Goal: Find specific page/section: Find specific page/section

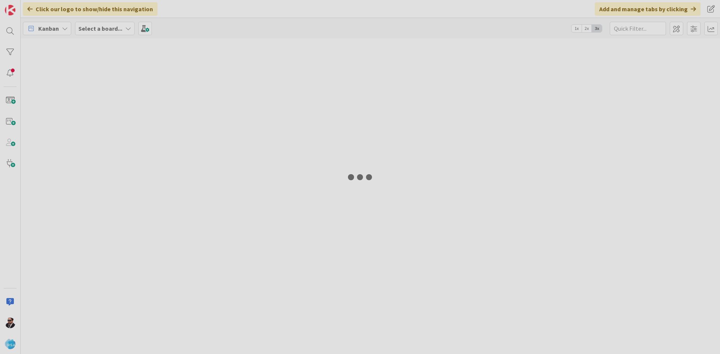
type input "Aperion"
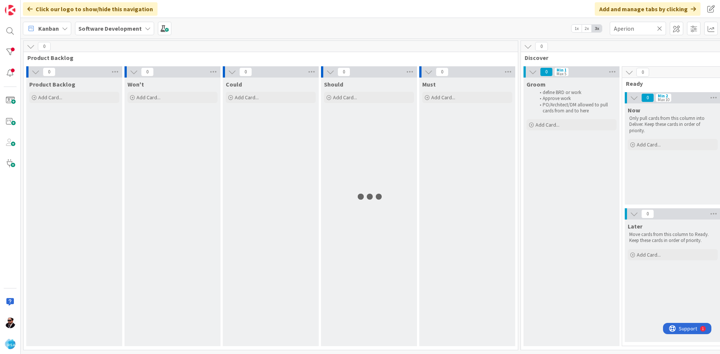
scroll to position [0, 9]
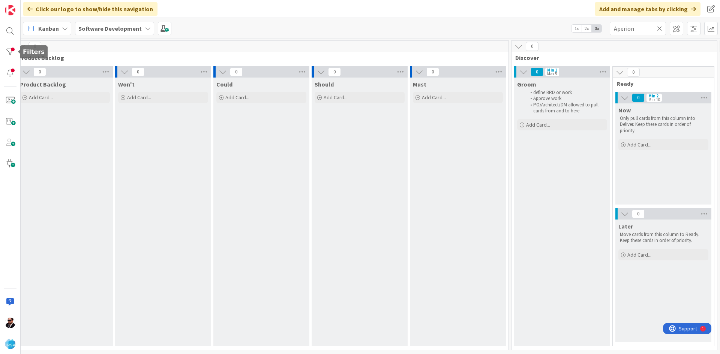
drag, startPoint x: 13, startPoint y: 52, endPoint x: 23, endPoint y: 56, distance: 10.0
click at [13, 52] on div at bounding box center [10, 52] width 15 height 15
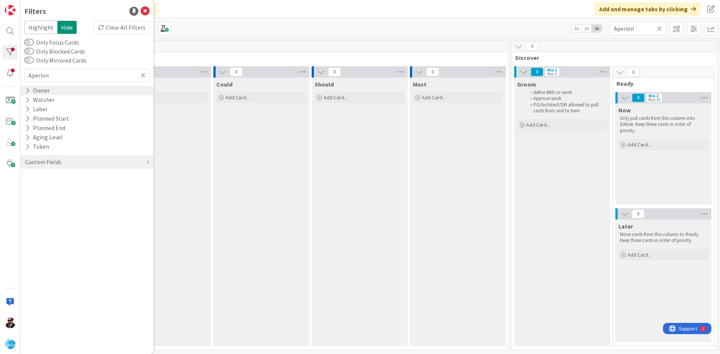
click at [28, 88] on icon at bounding box center [27, 90] width 5 height 6
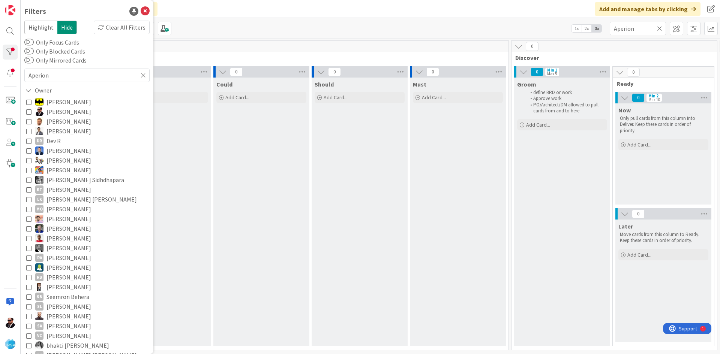
click at [28, 113] on icon at bounding box center [28, 111] width 5 height 5
click at [29, 90] on icon at bounding box center [28, 90] width 7 height 6
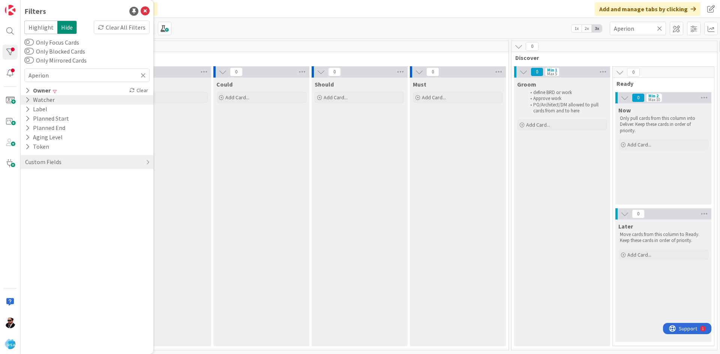
click at [28, 101] on icon at bounding box center [27, 100] width 5 height 6
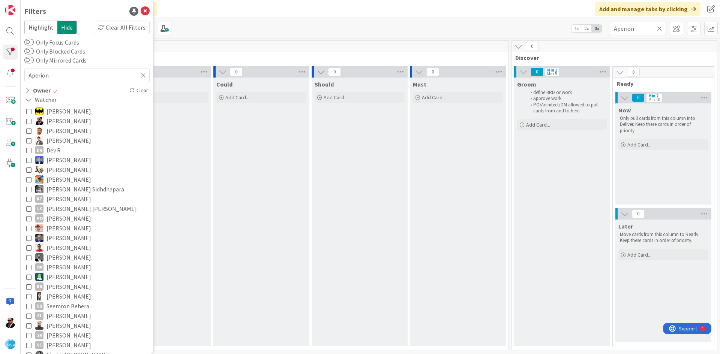
click at [29, 121] on icon at bounding box center [28, 121] width 5 height 5
click at [30, 100] on icon at bounding box center [28, 100] width 7 height 6
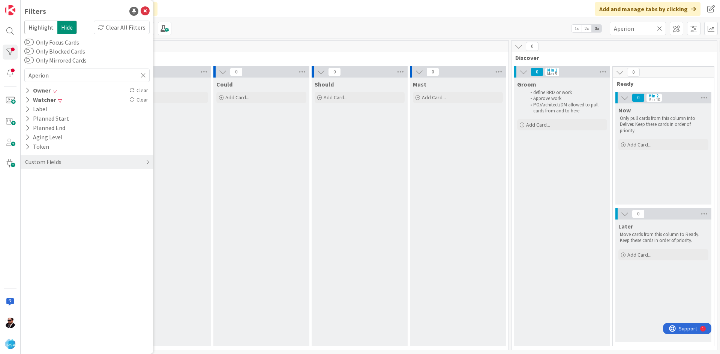
click at [662, 29] on icon at bounding box center [659, 28] width 5 height 7
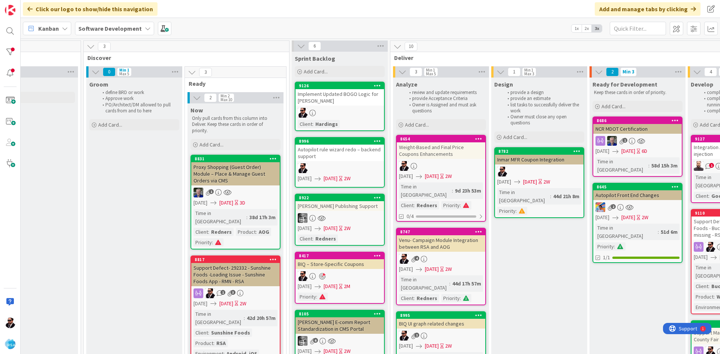
scroll to position [0, 440]
